Goal: Task Accomplishment & Management: Complete application form

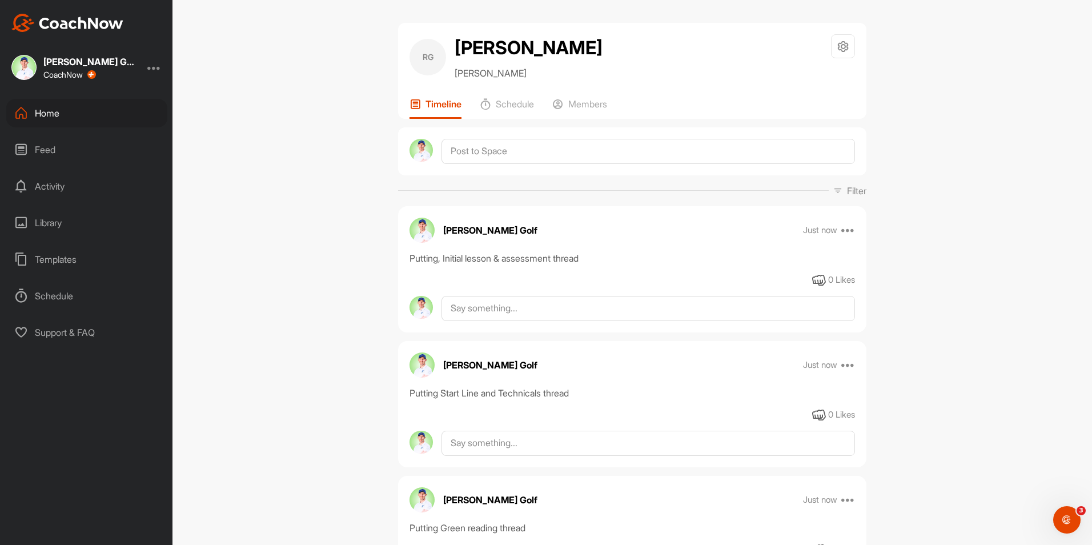
click at [52, 148] on div "Feed" at bounding box center [86, 149] width 161 height 29
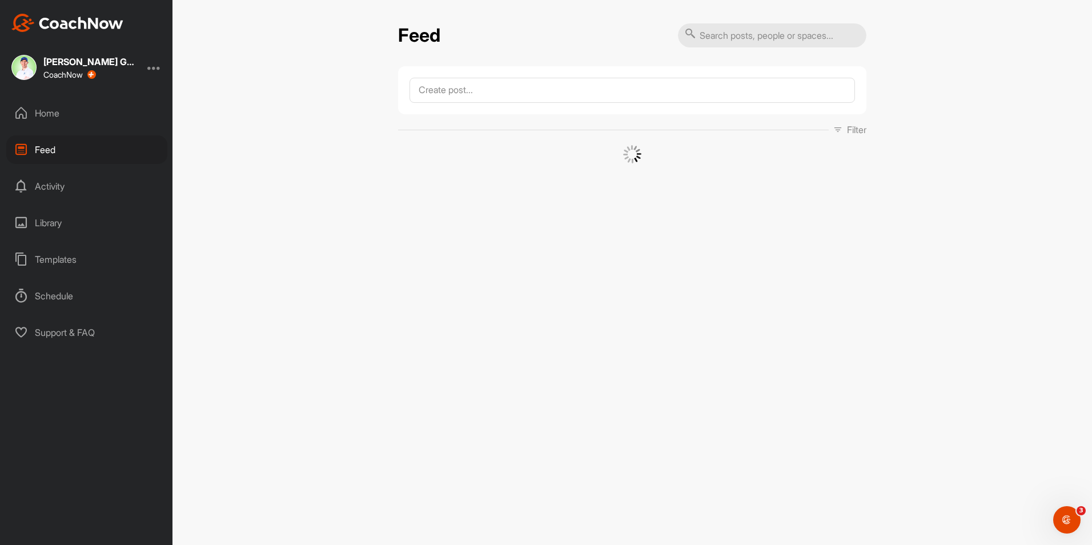
click at [70, 115] on div "Home" at bounding box center [86, 113] width 161 height 29
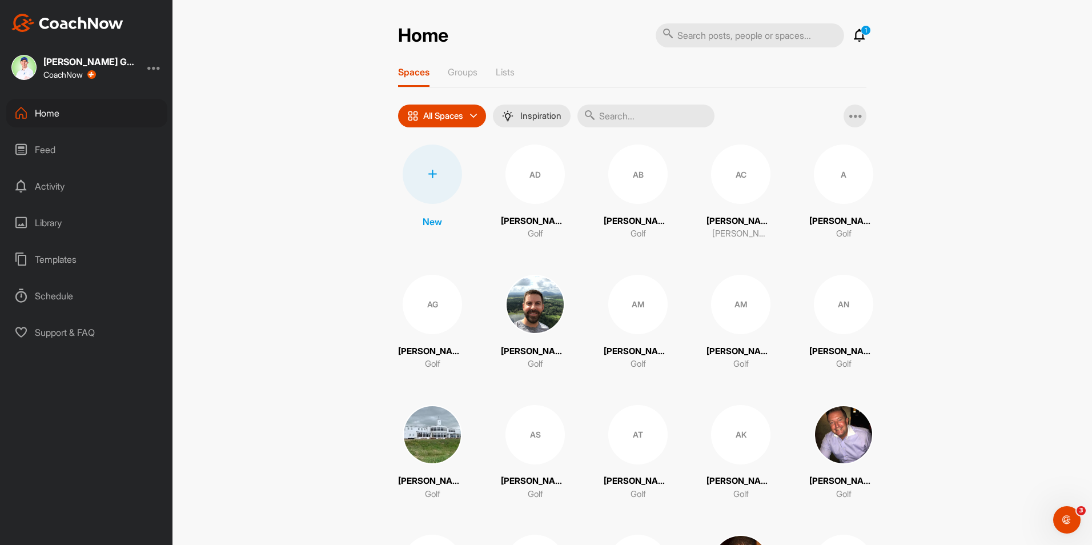
click at [444, 178] on div at bounding box center [432, 174] width 59 height 59
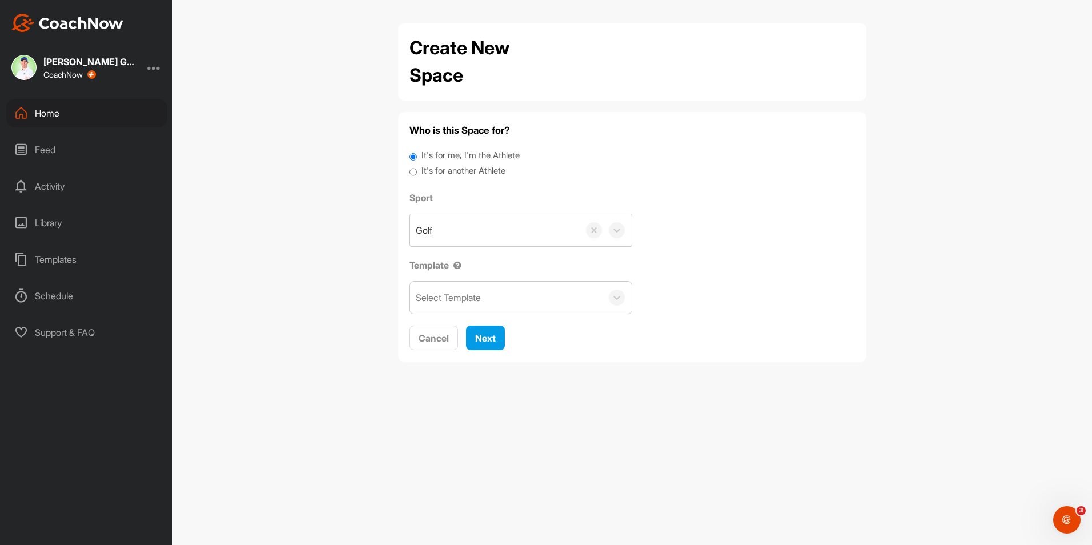
click at [465, 169] on label "It's for another Athlete" at bounding box center [464, 170] width 84 height 13
click at [417, 169] on input "It's for another Athlete" at bounding box center [413, 171] width 7 height 15
radio input "true"
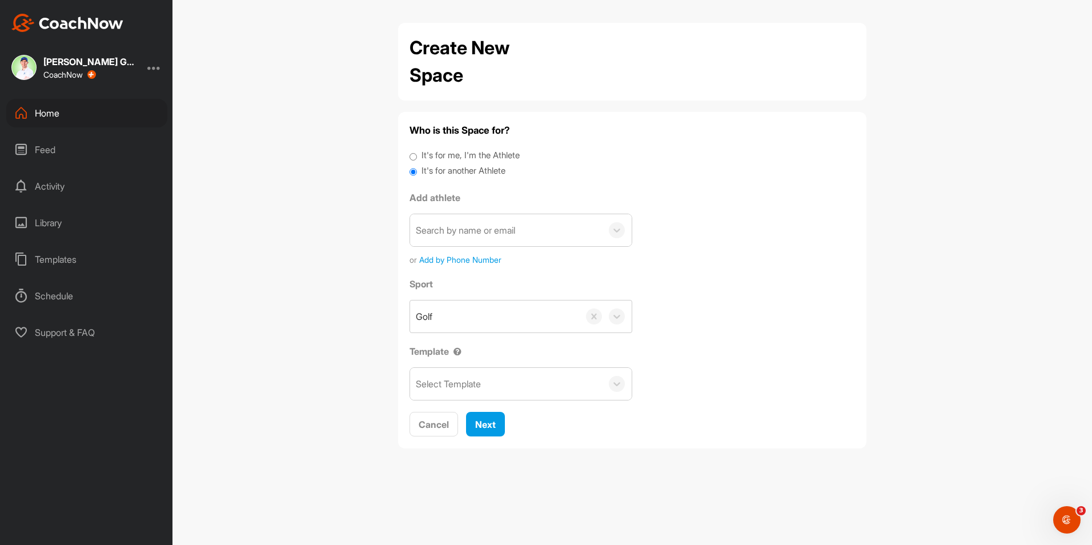
click at [477, 224] on div "Search by name or email" at bounding box center [465, 230] width 99 height 14
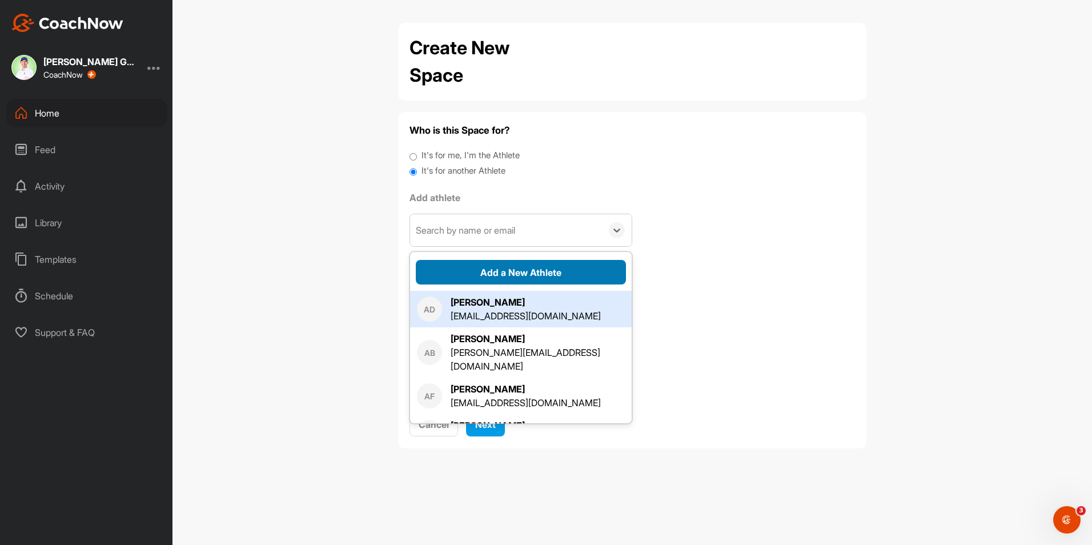
click at [501, 268] on button "Add a New Athlete" at bounding box center [521, 272] width 210 height 25
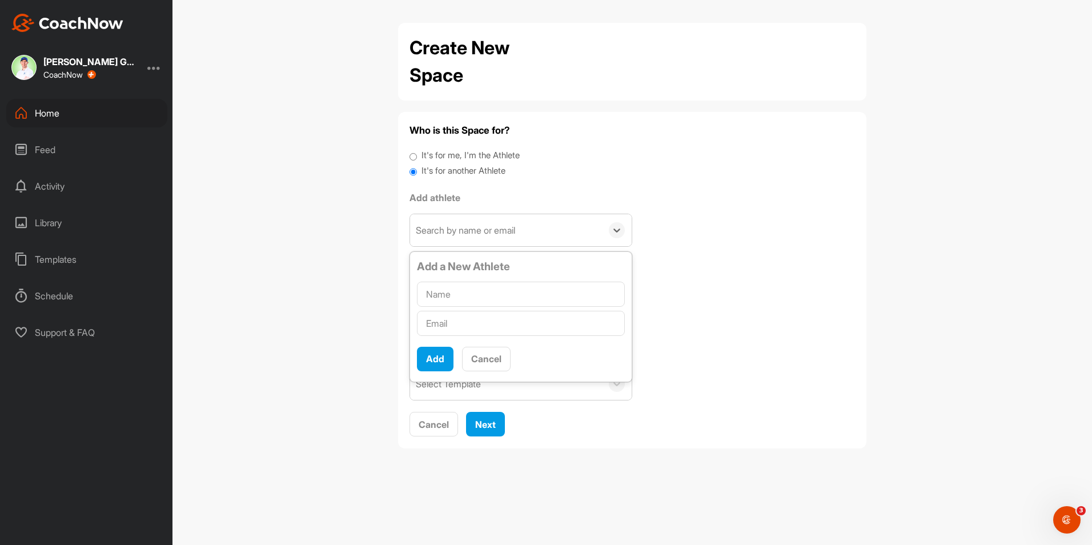
click at [473, 292] on input "text" at bounding box center [521, 294] width 208 height 25
type input "[PERSON_NAME]"
click at [487, 316] on input "text" at bounding box center [521, 323] width 208 height 25
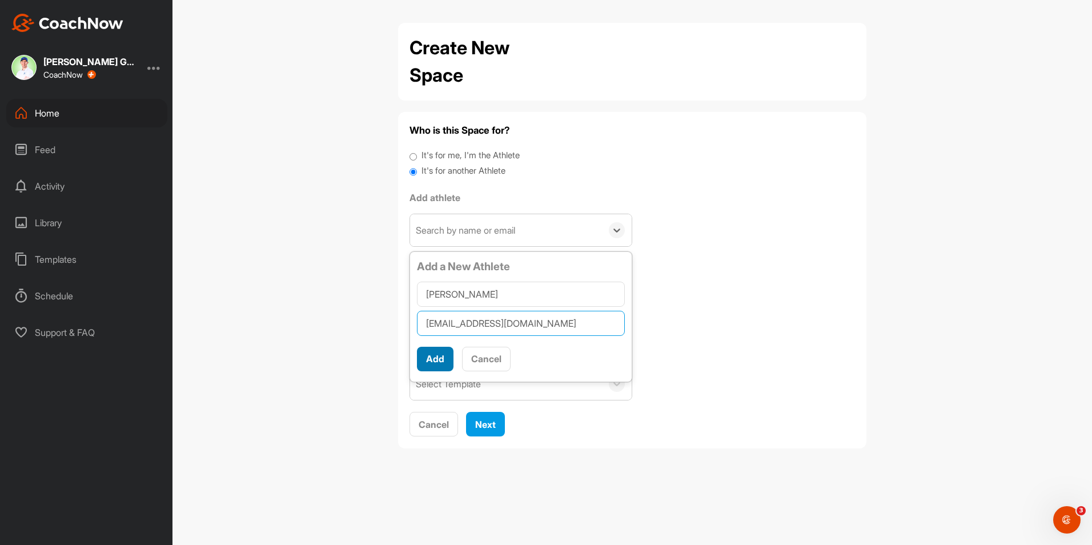
type input "[EMAIL_ADDRESS][DOMAIN_NAME]"
click at [448, 353] on button "Add" at bounding box center [435, 359] width 37 height 25
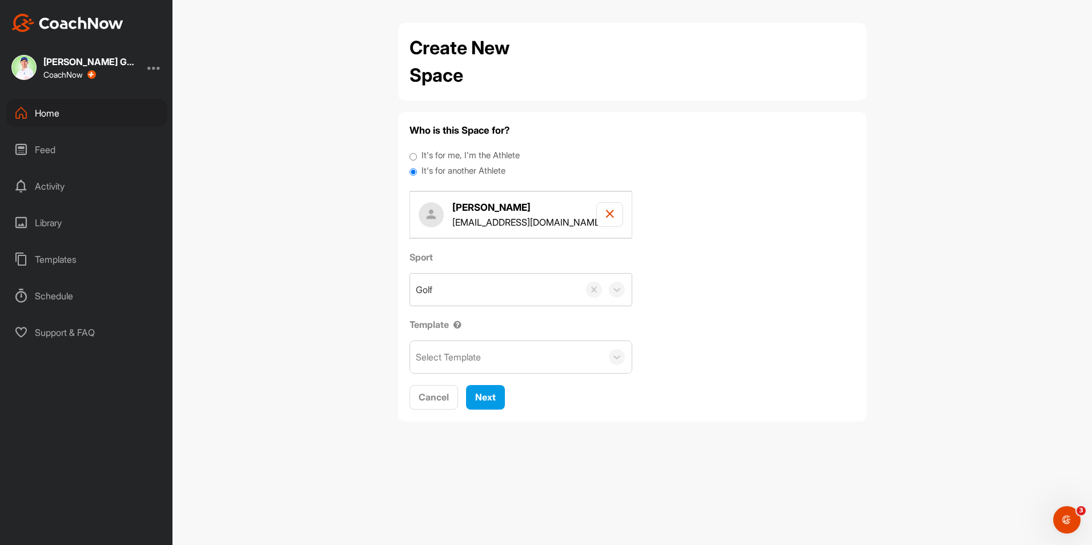
click at [503, 359] on div "Select Template" at bounding box center [506, 357] width 192 height 32
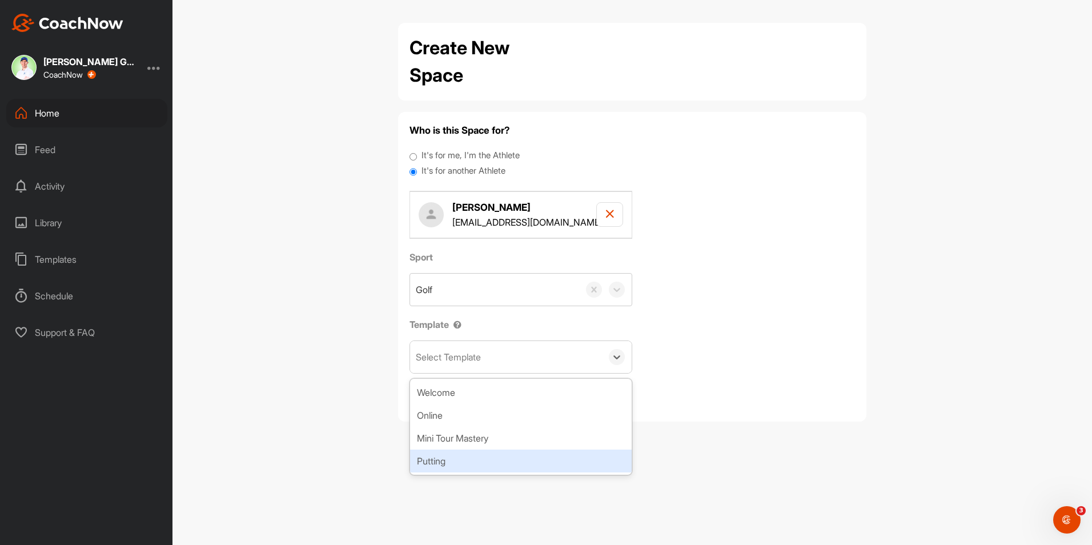
click at [481, 462] on div "Putting" at bounding box center [521, 460] width 222 height 23
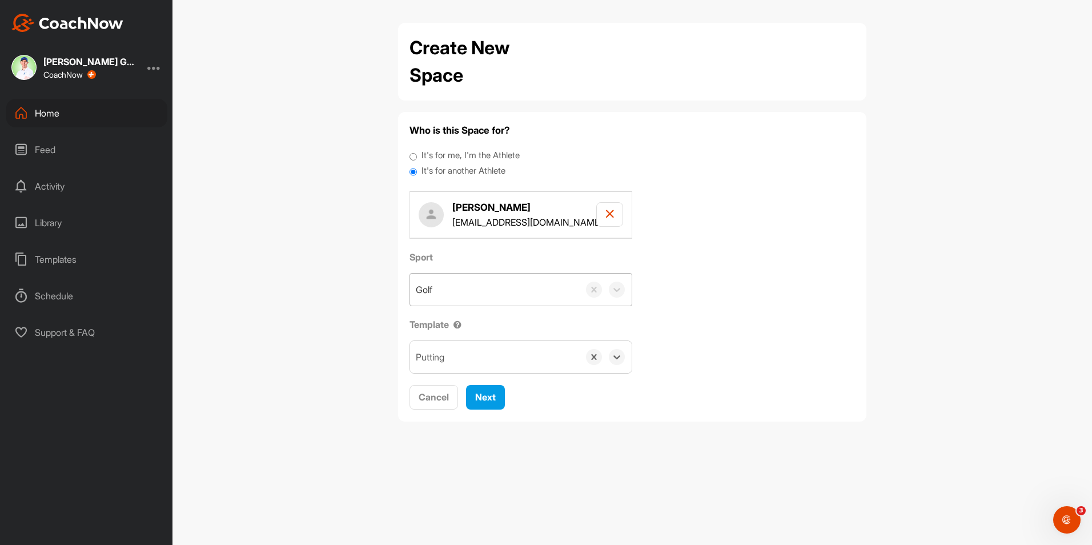
click at [507, 291] on div "Golf" at bounding box center [494, 290] width 169 height 32
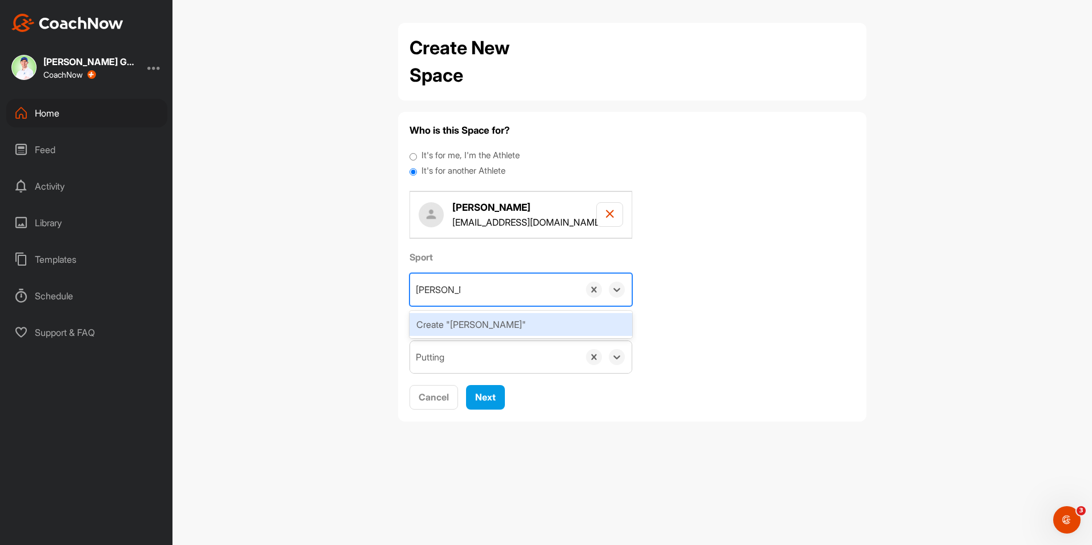
type input "[PERSON_NAME]"
click at [479, 321] on div "Create "[PERSON_NAME]"" at bounding box center [521, 324] width 223 height 23
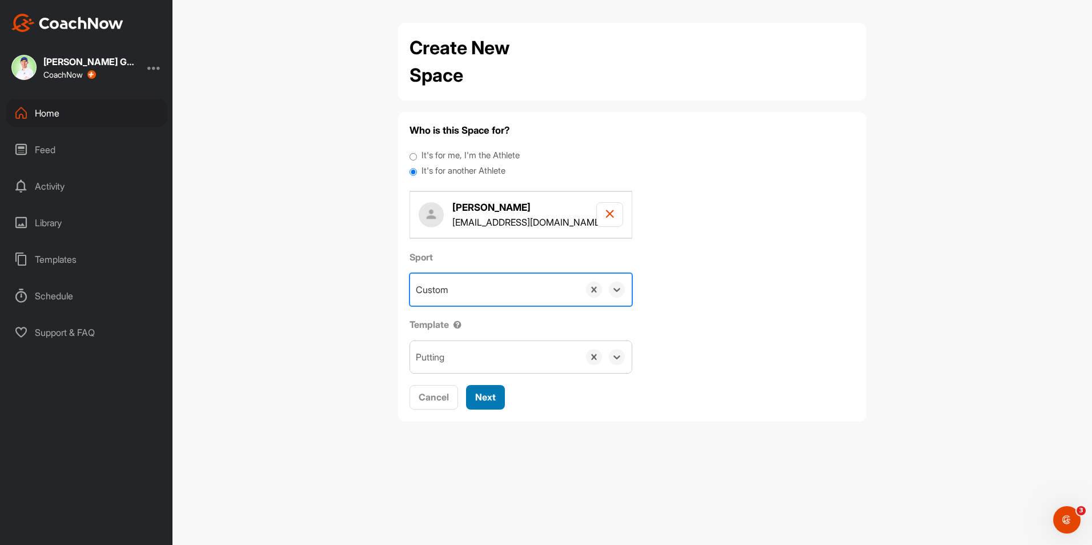
click at [487, 390] on button "Next" at bounding box center [485, 397] width 39 height 25
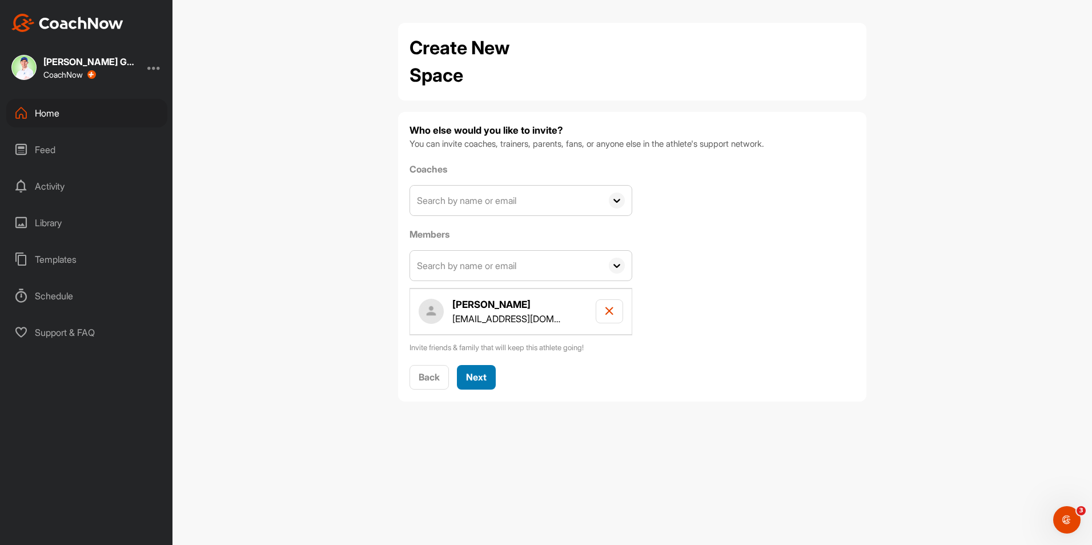
click at [488, 371] on button "Next" at bounding box center [476, 377] width 39 height 25
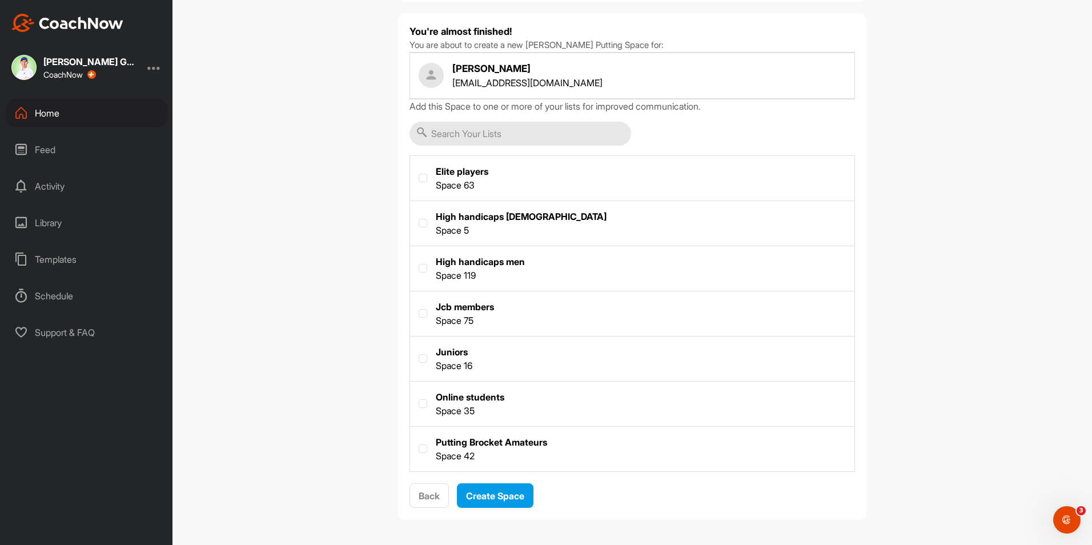
scroll to position [100, 0]
click at [487, 439] on label at bounding box center [632, 447] width 444 height 42
click at [419, 443] on input "checkbox" at bounding box center [419, 443] width 1 height 1
checkbox input "true"
click at [518, 491] on span "Create Space" at bounding box center [495, 494] width 58 height 11
